Goal: Task Accomplishment & Management: Use online tool/utility

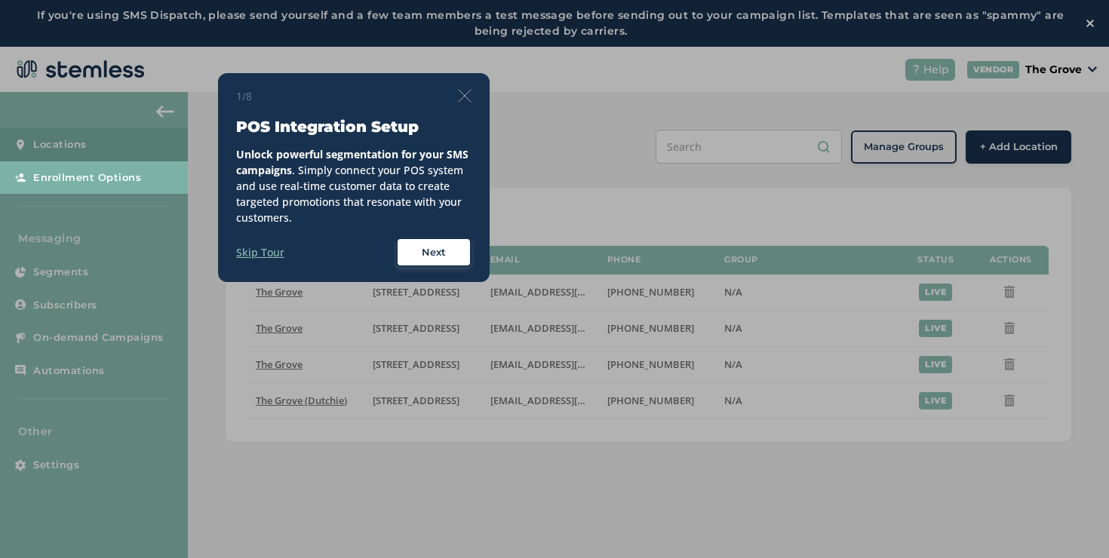
click at [454, 94] on div "1/8" at bounding box center [353, 96] width 235 height 16
click at [462, 94] on img at bounding box center [465, 96] width 14 height 14
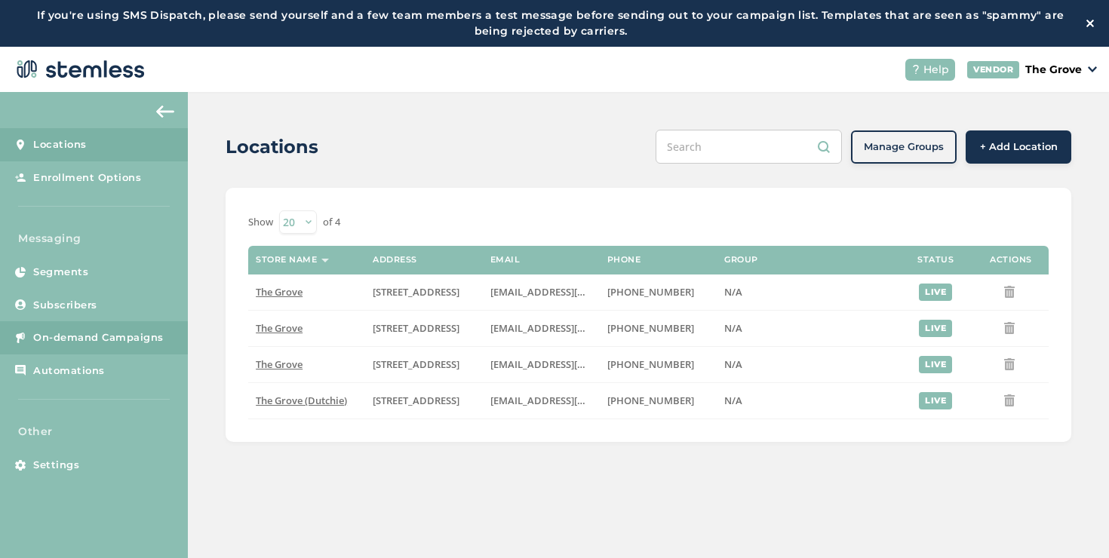
click at [62, 325] on link "On-demand Campaigns" at bounding box center [94, 337] width 188 height 33
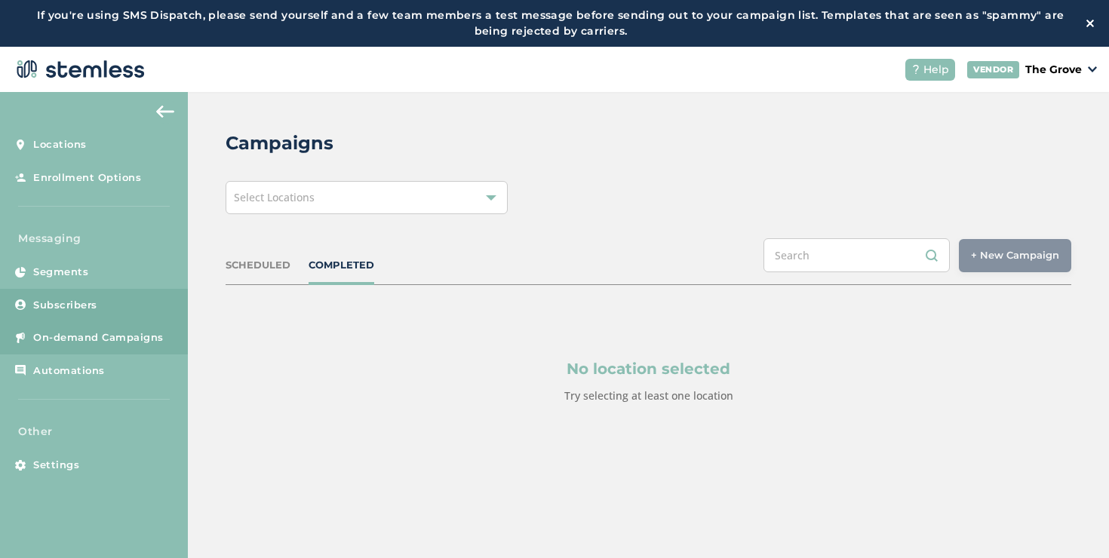
click at [90, 309] on span "Subscribers" at bounding box center [65, 305] width 64 height 15
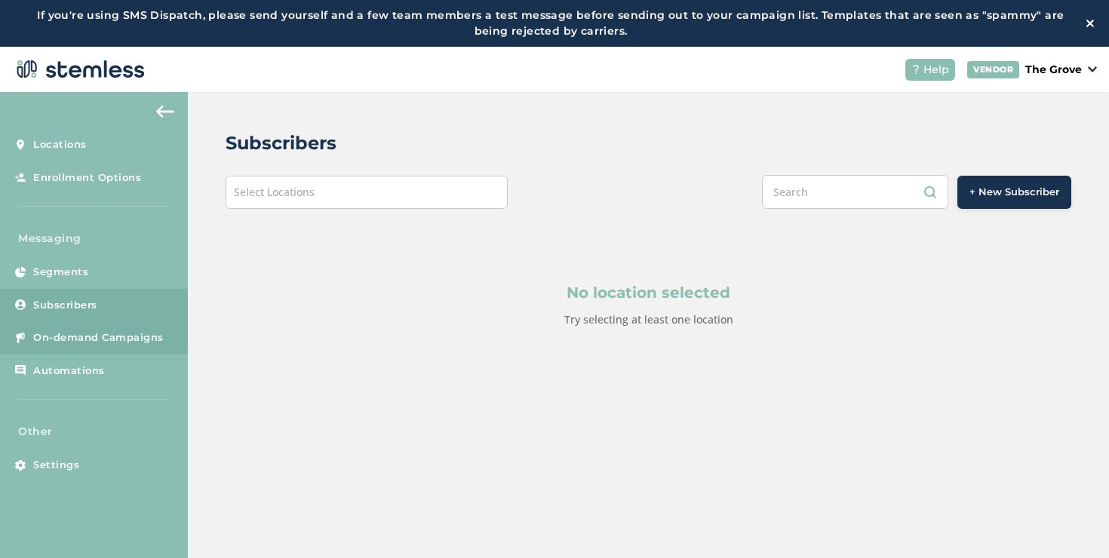
click at [96, 325] on link "On-demand Campaigns" at bounding box center [94, 337] width 188 height 33
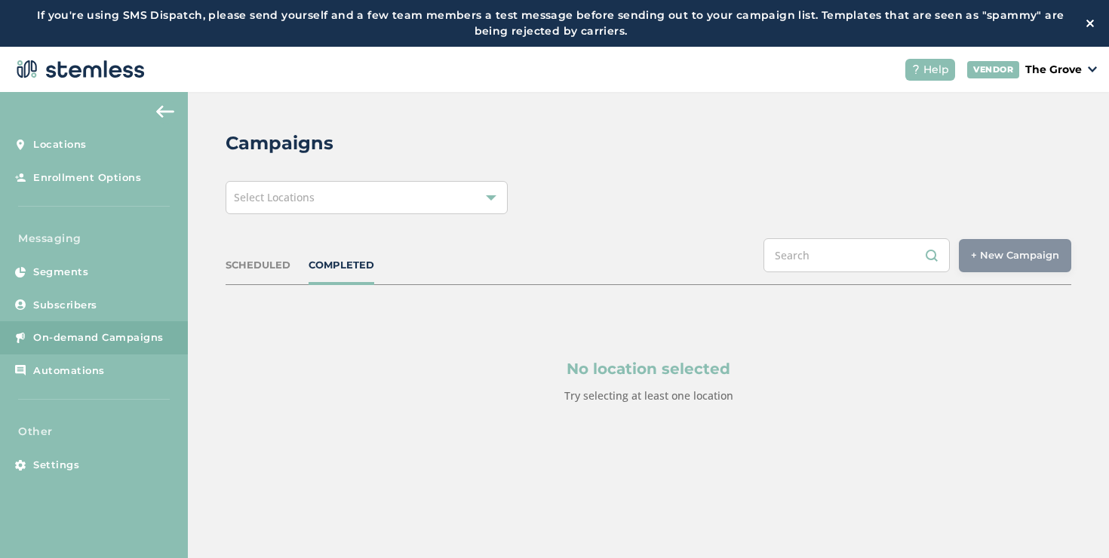
click at [321, 211] on div "Select Locations" at bounding box center [367, 197] width 282 height 33
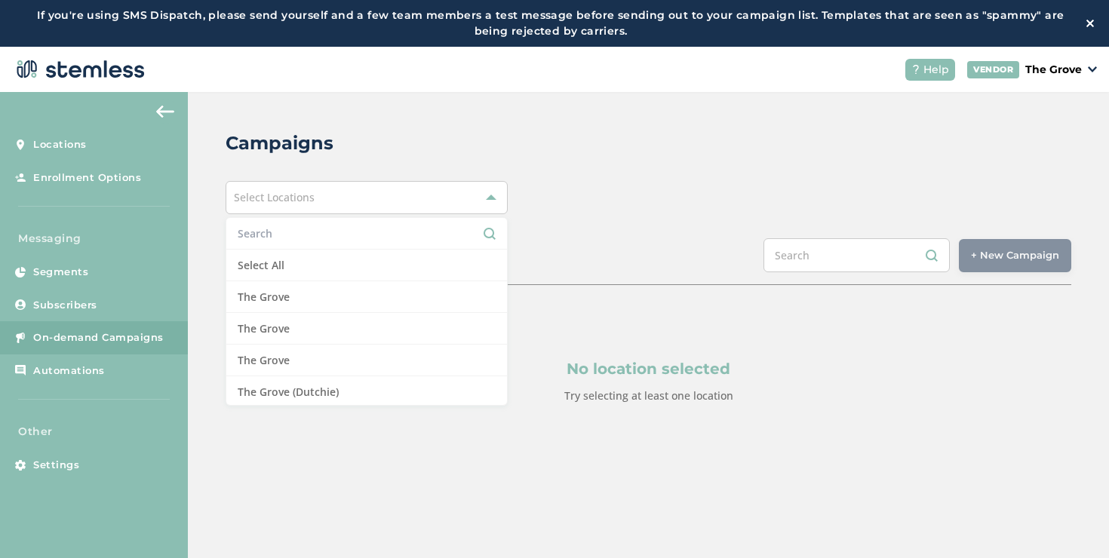
click at [311, 408] on div "No location selected Try selecting at least one location" at bounding box center [649, 381] width 846 height 192
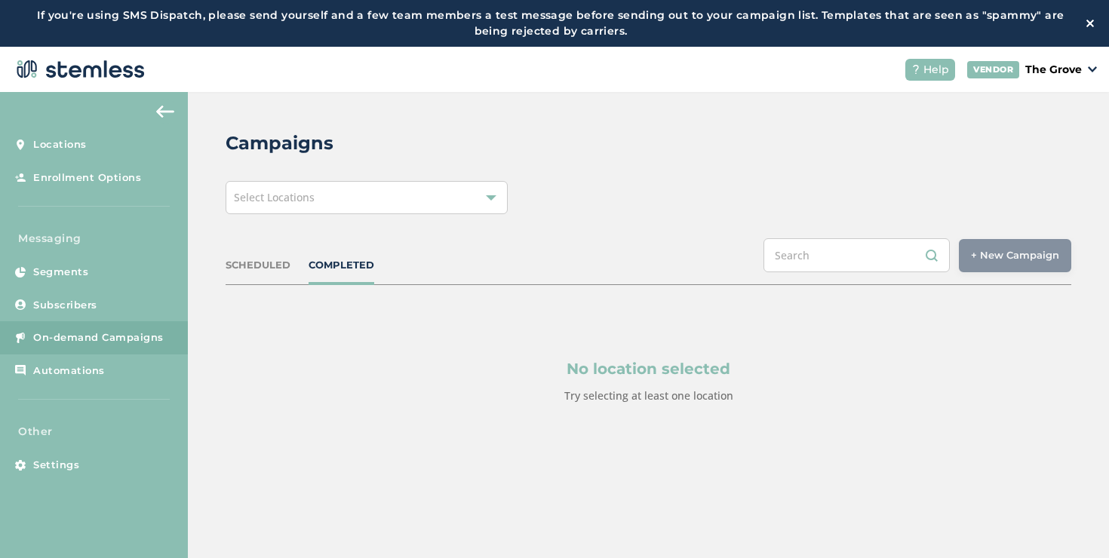
click at [392, 197] on div "Select Locations" at bounding box center [367, 197] width 282 height 33
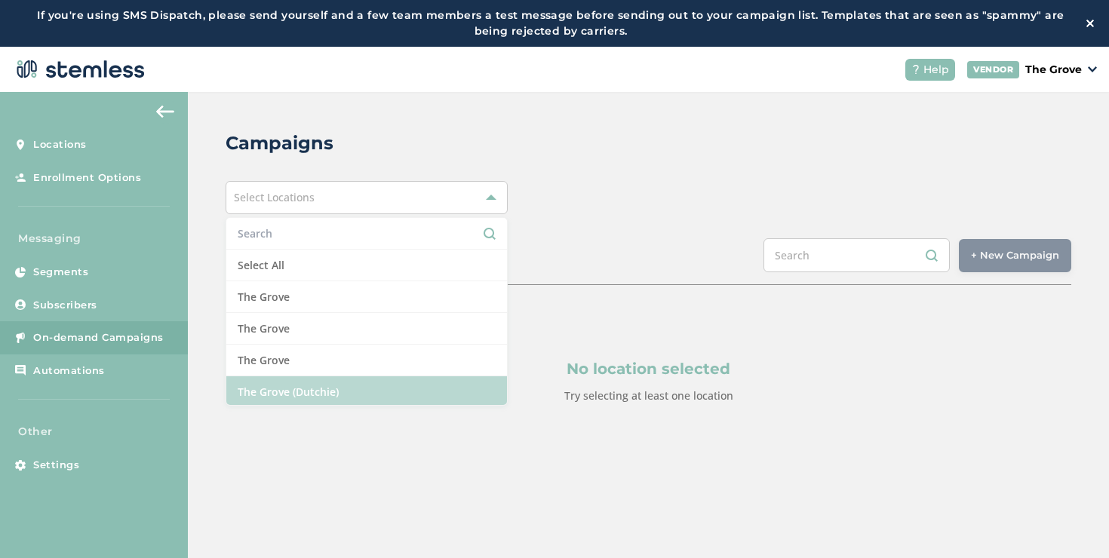
click at [313, 382] on li "The Grove (Dutchie)" at bounding box center [366, 392] width 281 height 31
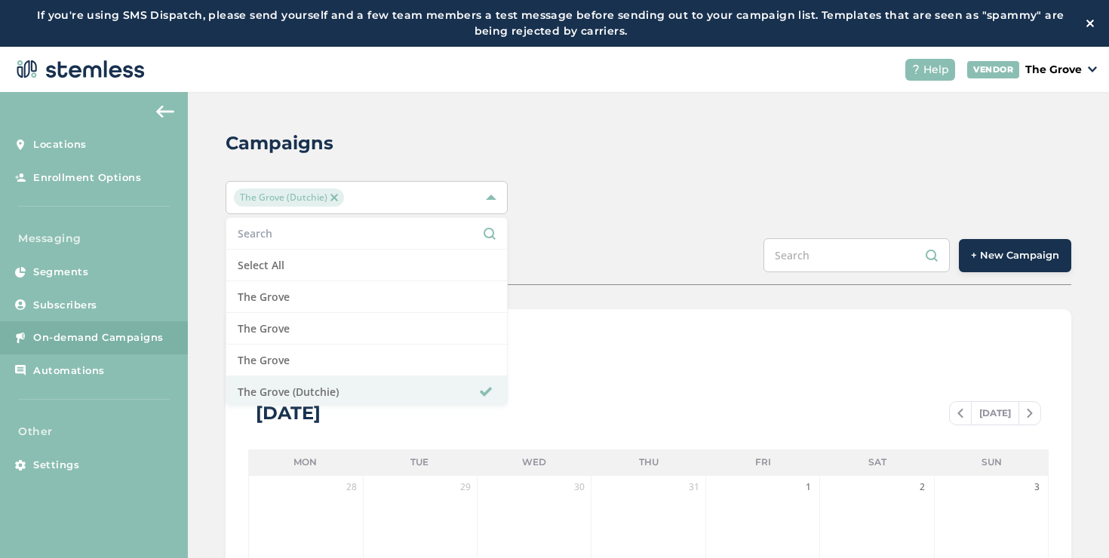
click at [988, 261] on span "+ New Campaign" at bounding box center [1015, 255] width 88 height 15
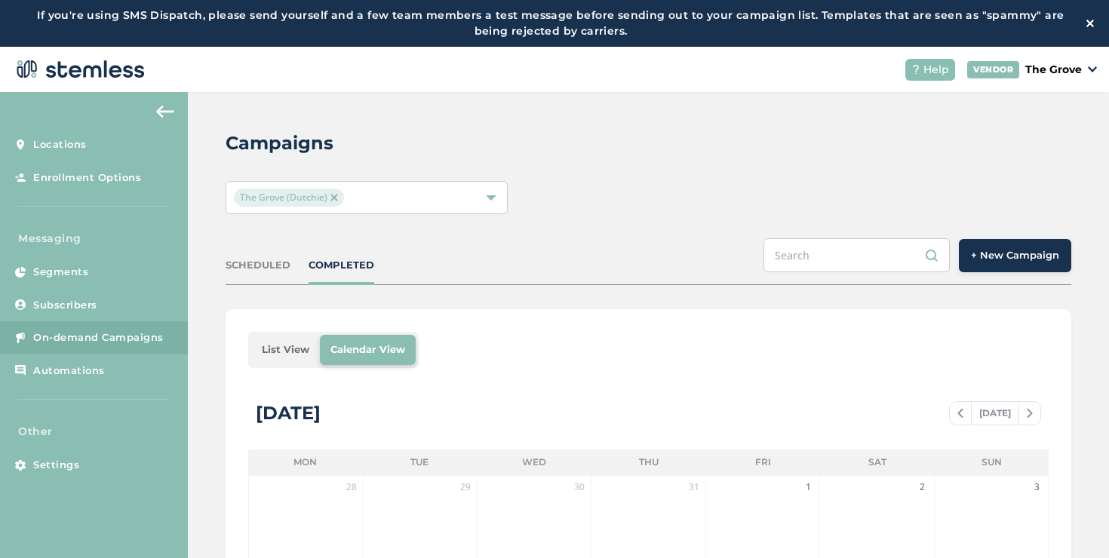
click at [988, 261] on span "+ New Campaign" at bounding box center [1015, 255] width 88 height 15
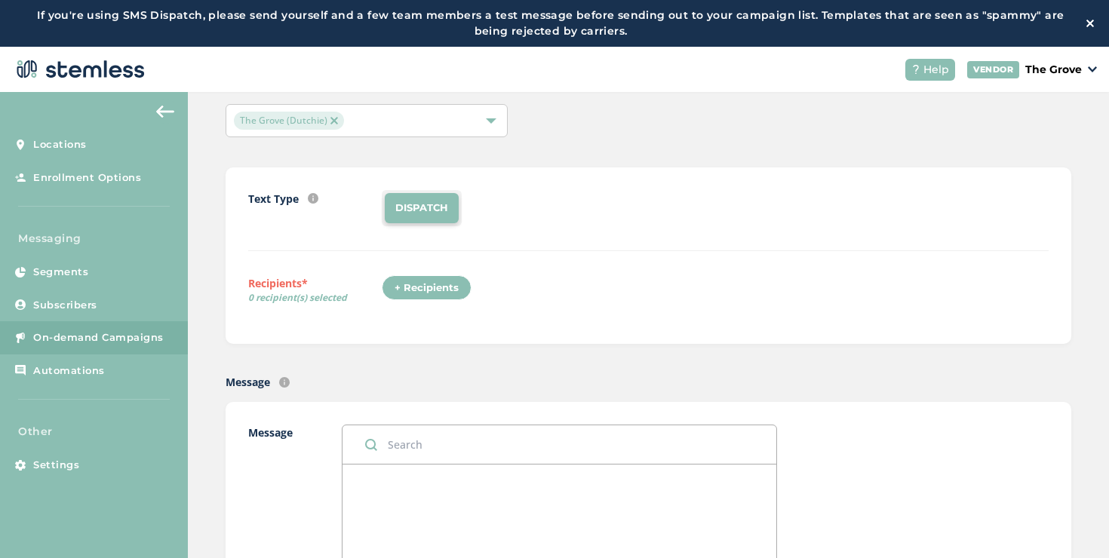
scroll to position [135, 0]
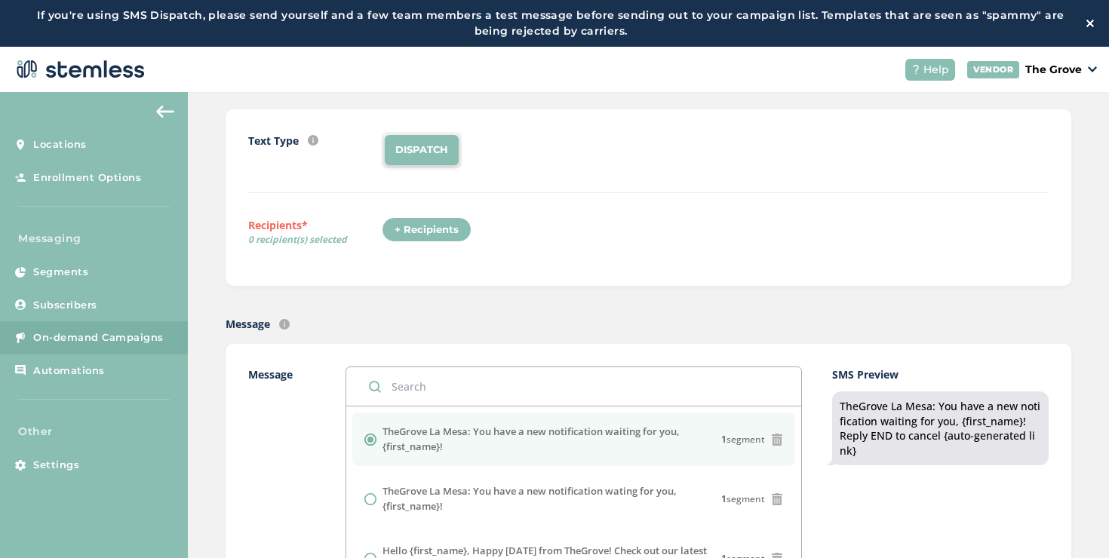
click at [443, 235] on div "+ Recipients" at bounding box center [427, 230] width 90 height 26
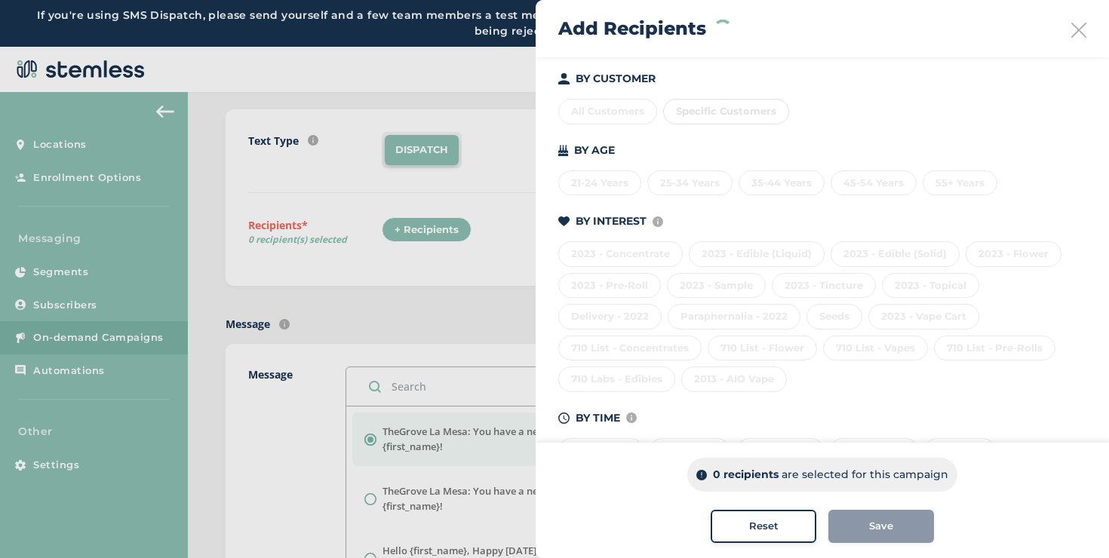
scroll to position [211, 0]
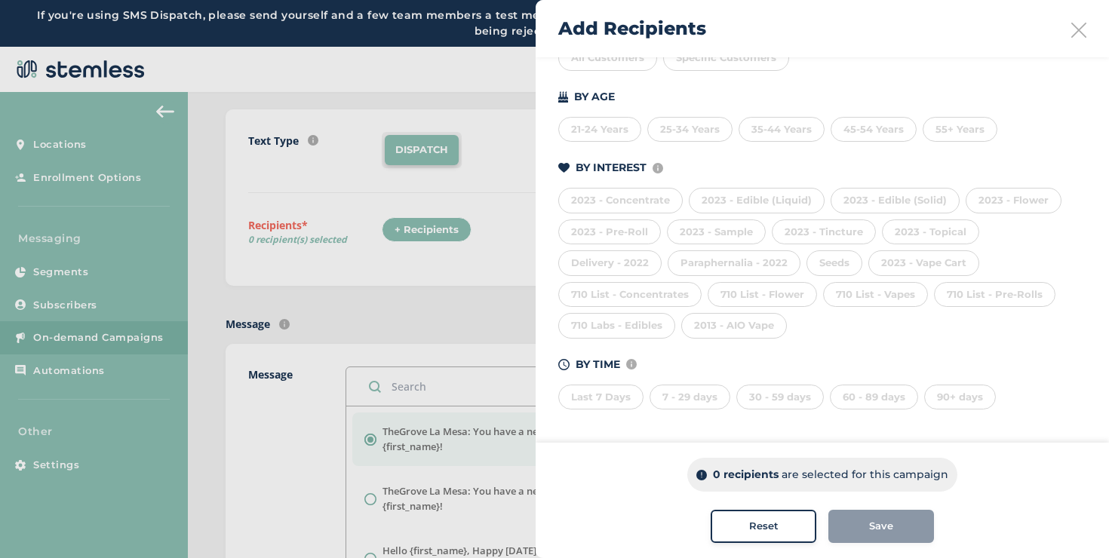
click at [807, 263] on div "Seeds" at bounding box center [835, 264] width 56 height 26
click at [788, 236] on div "2023 - Tincture" at bounding box center [824, 233] width 104 height 26
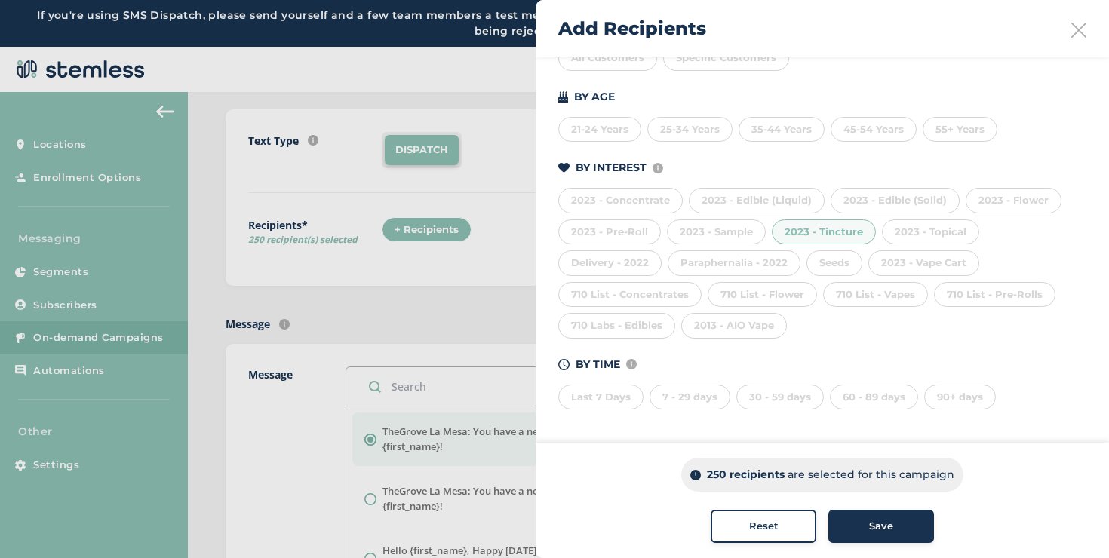
click at [675, 313] on div "710 Labs - Edibles" at bounding box center [616, 326] width 117 height 26
click at [681, 328] on div "2013 - AIO Vape" at bounding box center [734, 326] width 106 height 26
click at [736, 535] on button "Reset" at bounding box center [764, 526] width 106 height 33
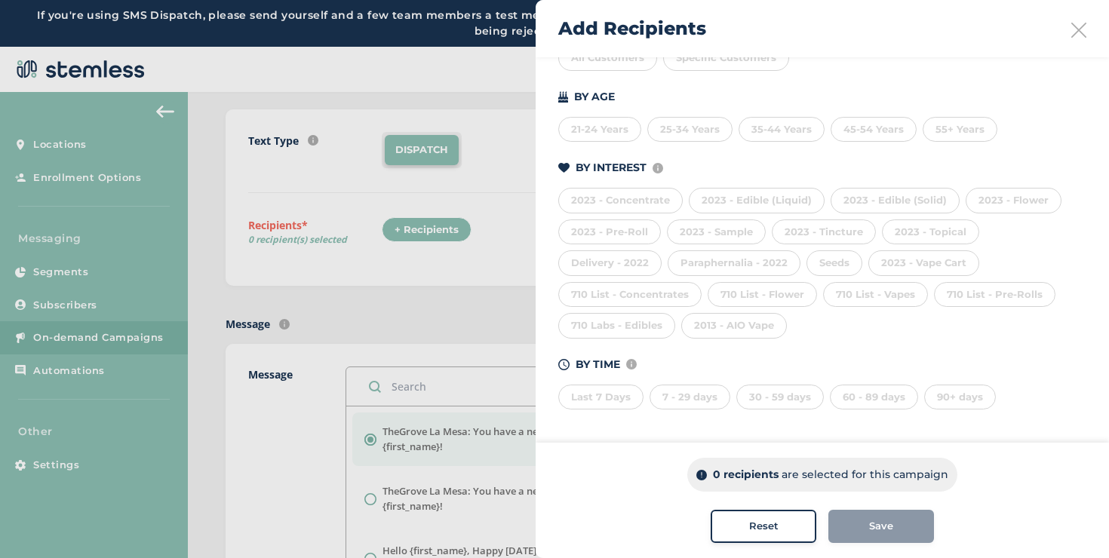
click at [696, 132] on div "25-34 Years" at bounding box center [689, 130] width 85 height 26
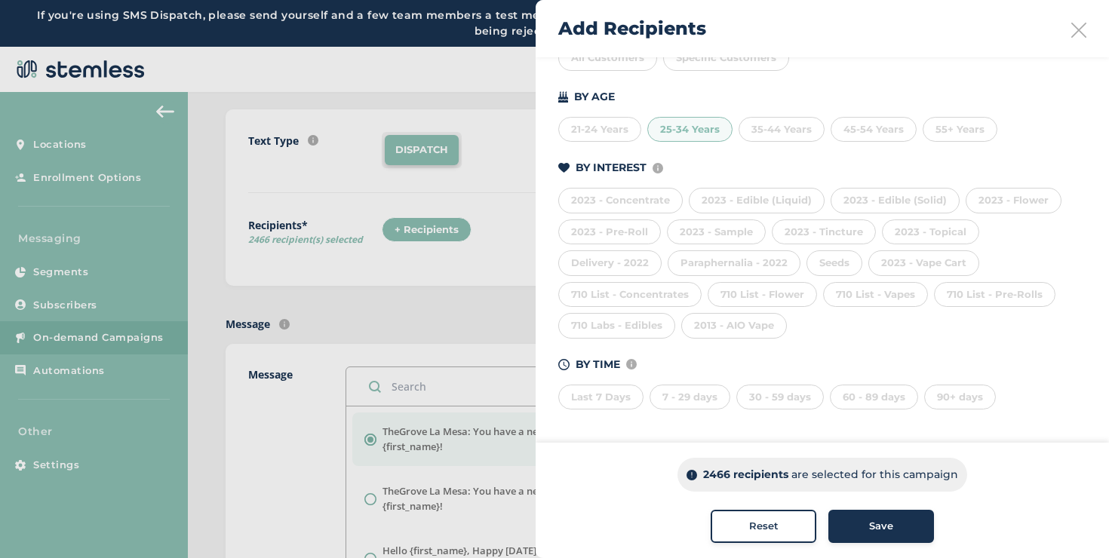
click at [696, 132] on div "25-34 Years" at bounding box center [689, 130] width 85 height 26
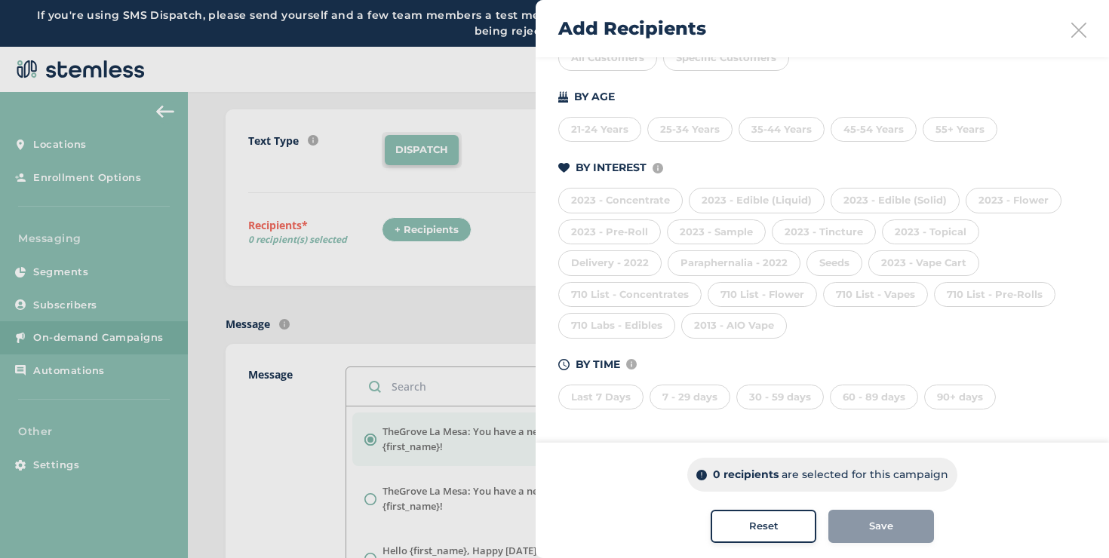
scroll to position [47, 0]
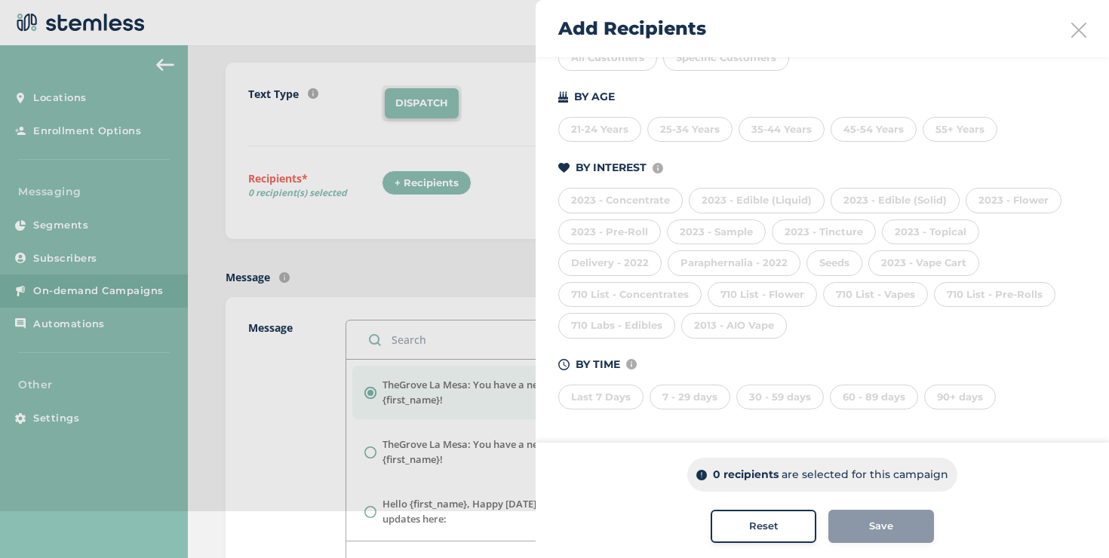
click at [844, 404] on div "60 - 89 days" at bounding box center [874, 398] width 88 height 26
click at [822, 403] on div "Last 7 Days 7 - 29 days 30 - 59 days 60 - 89 days 90+ days" at bounding box center [822, 395] width 528 height 32
click at [834, 403] on div "60 - 89 days" at bounding box center [874, 398] width 88 height 26
click at [785, 401] on div "30 - 59 days" at bounding box center [780, 398] width 88 height 26
click at [753, 401] on div "30 - 59 days" at bounding box center [780, 398] width 88 height 26
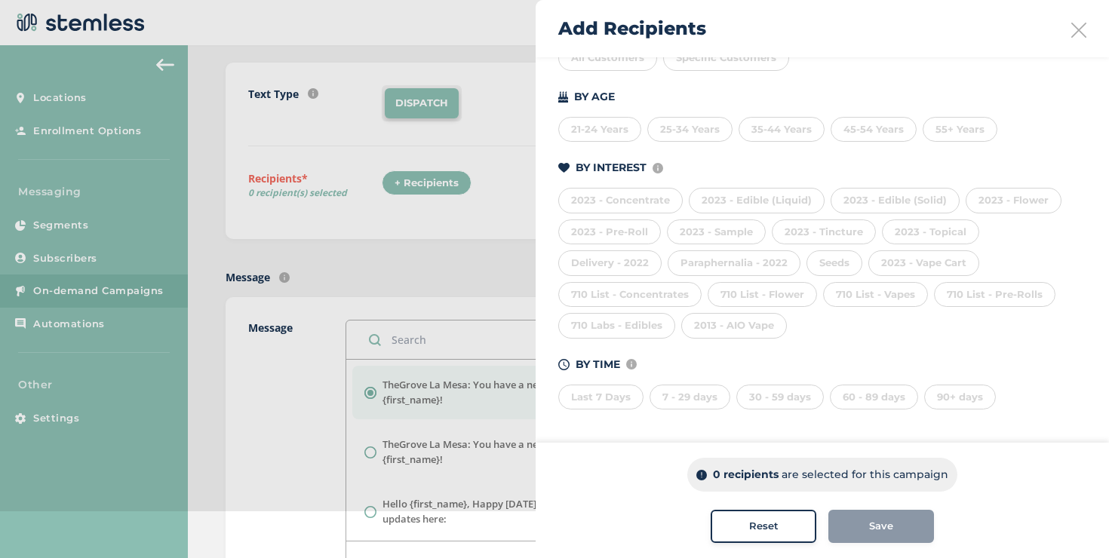
click at [708, 396] on div "7 - 29 days" at bounding box center [690, 398] width 81 height 26
click at [629, 401] on div "Last 7 Days" at bounding box center [600, 398] width 85 height 26
click at [616, 398] on div "Last 7 Days" at bounding box center [600, 398] width 85 height 26
click at [931, 402] on div "90+ days" at bounding box center [960, 398] width 72 height 26
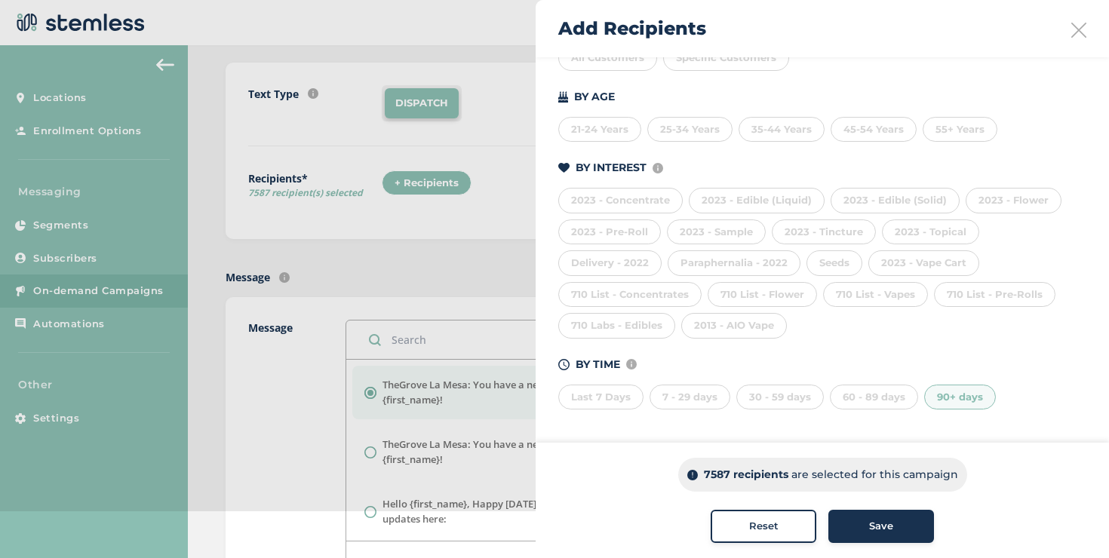
click at [764, 529] on span "Reset" at bounding box center [763, 526] width 29 height 15
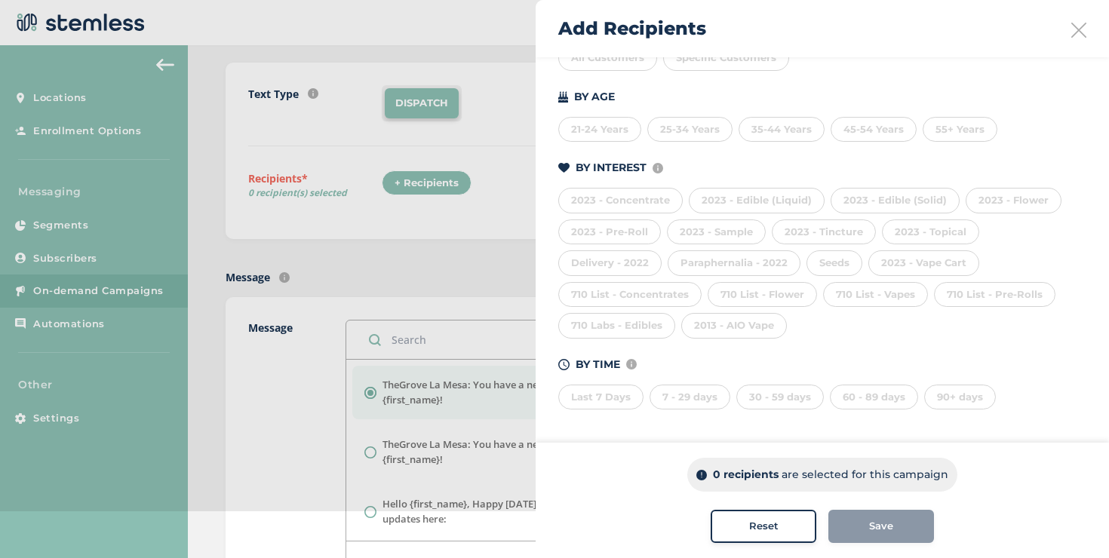
click at [628, 66] on div "All Customers" at bounding box center [607, 58] width 99 height 26
click at [735, 525] on div "Reset" at bounding box center [763, 526] width 81 height 15
